Goal: Task Accomplishment & Management: Manage account settings

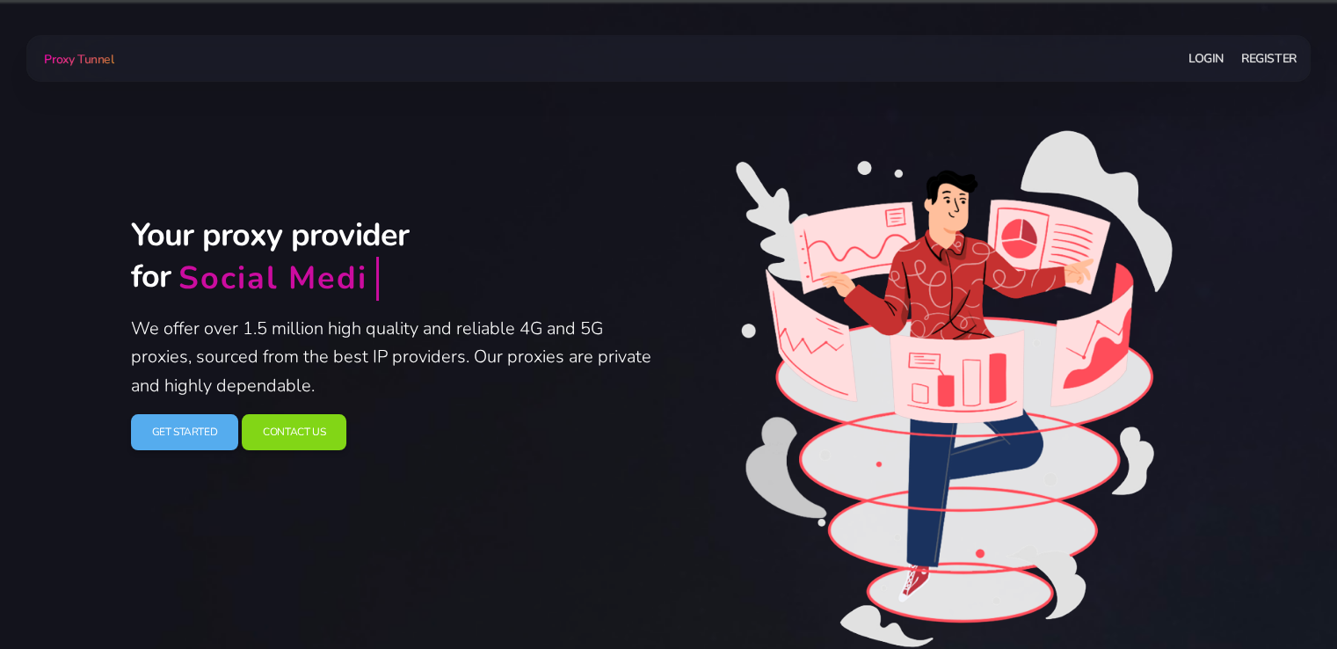
click at [1207, 64] on link "Login" at bounding box center [1206, 58] width 35 height 33
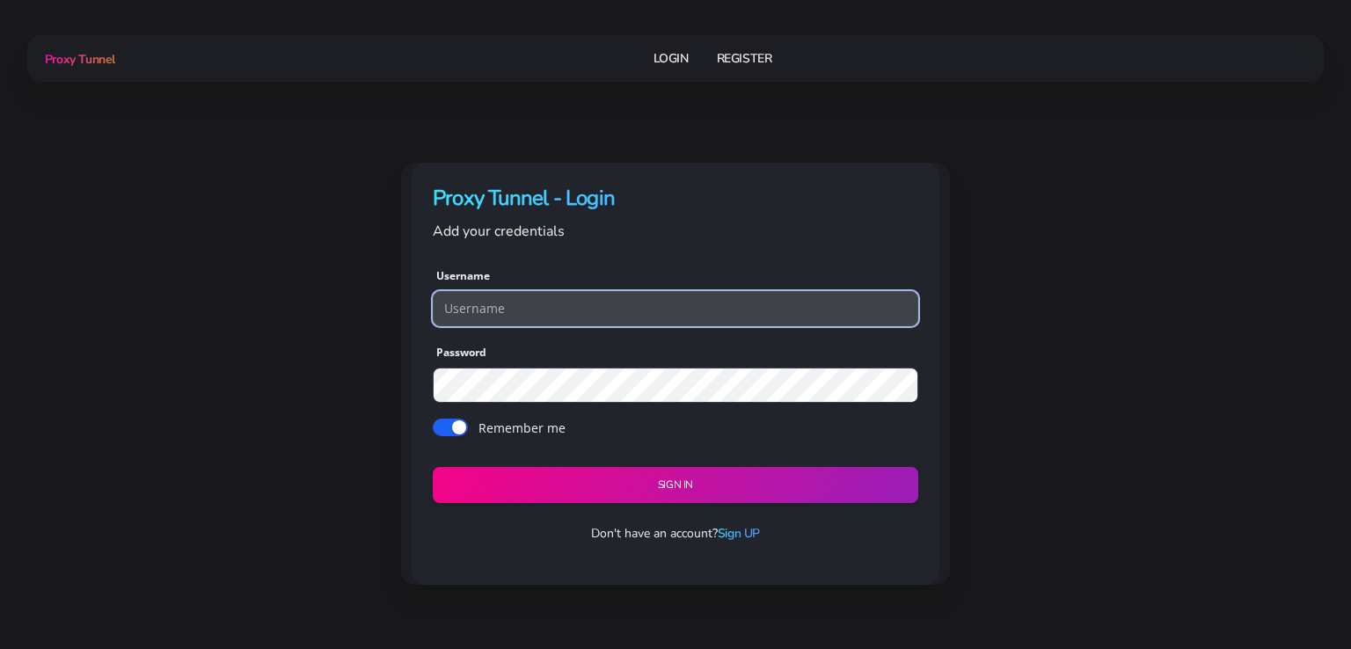
click at [553, 309] on input "text" at bounding box center [675, 308] width 485 height 35
paste input "adwfbads1"
type input "adwfbads2"
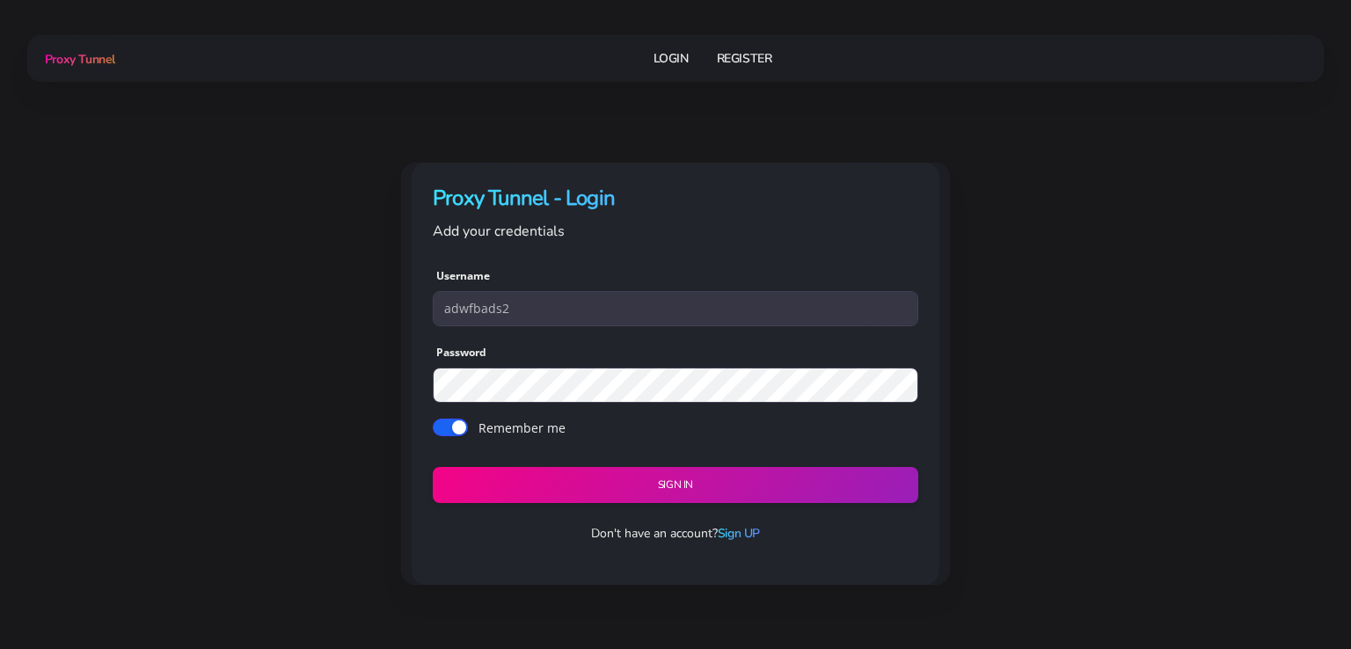
click at [652, 460] on div "Sign in" at bounding box center [675, 474] width 485 height 57
click at [659, 472] on button "Sign in" at bounding box center [674, 484] width 495 height 37
